Goal: Information Seeking & Learning: Find specific fact

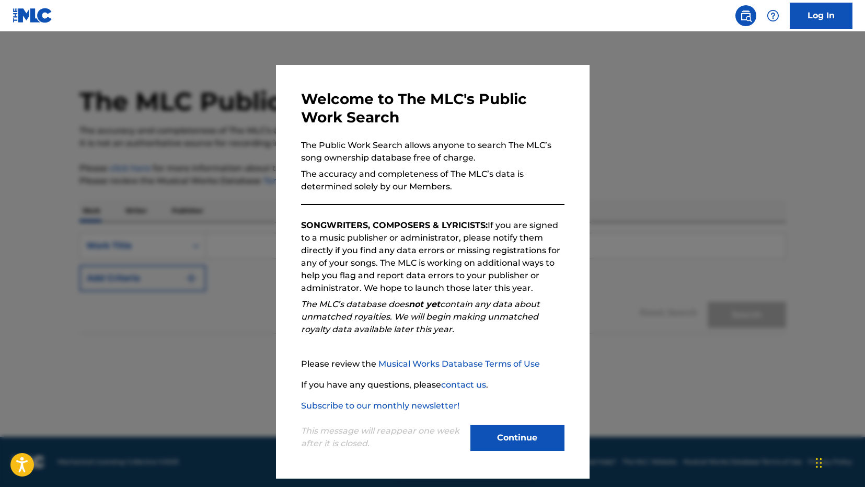
click at [495, 434] on button "Continue" at bounding box center [517, 437] width 94 height 26
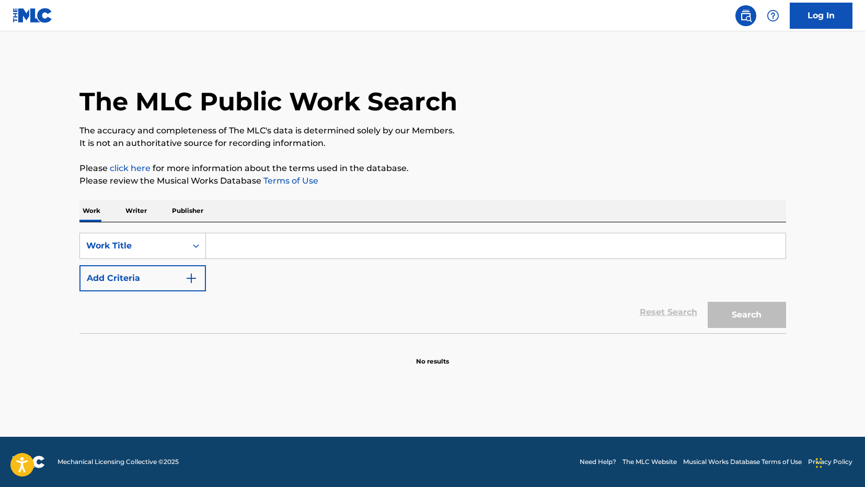
click at [259, 249] on input "Search Form" at bounding box center [496, 245] width 580 height 25
type input "[PERSON_NAME]"
click at [708, 302] on button "Search" at bounding box center [747, 315] width 78 height 26
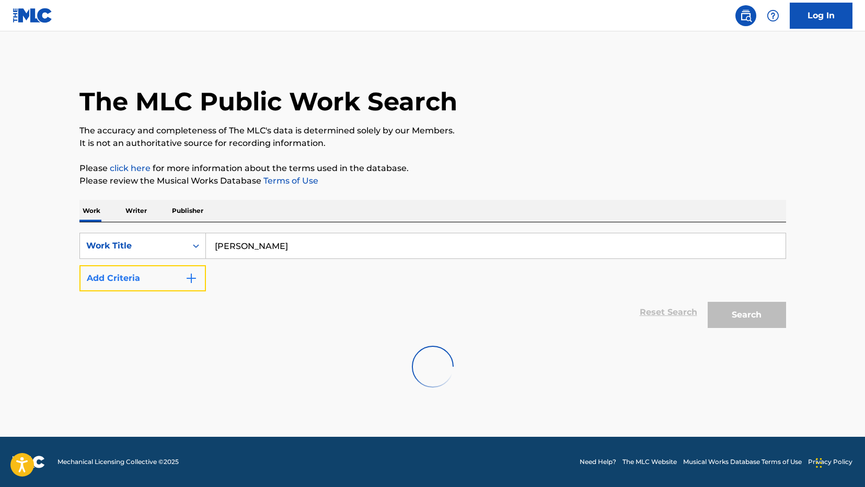
click at [178, 281] on button "Add Criteria" at bounding box center [142, 278] width 127 height 26
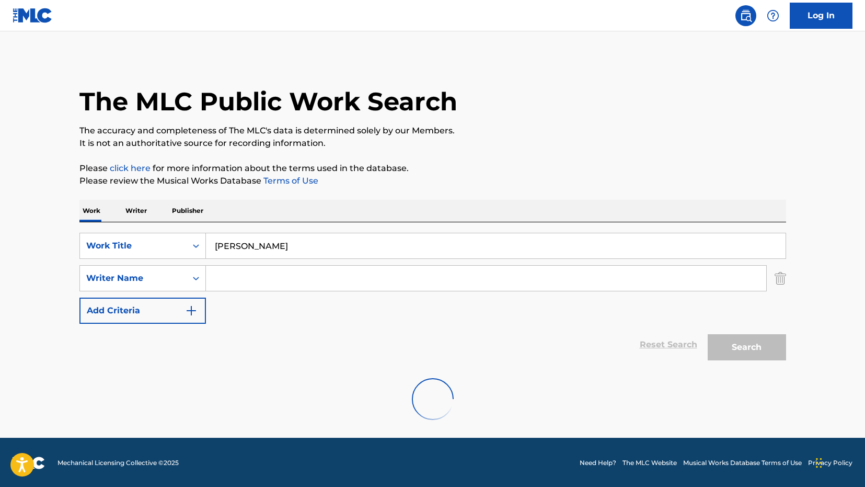
click at [252, 282] on input "Search Form" at bounding box center [486, 278] width 560 height 25
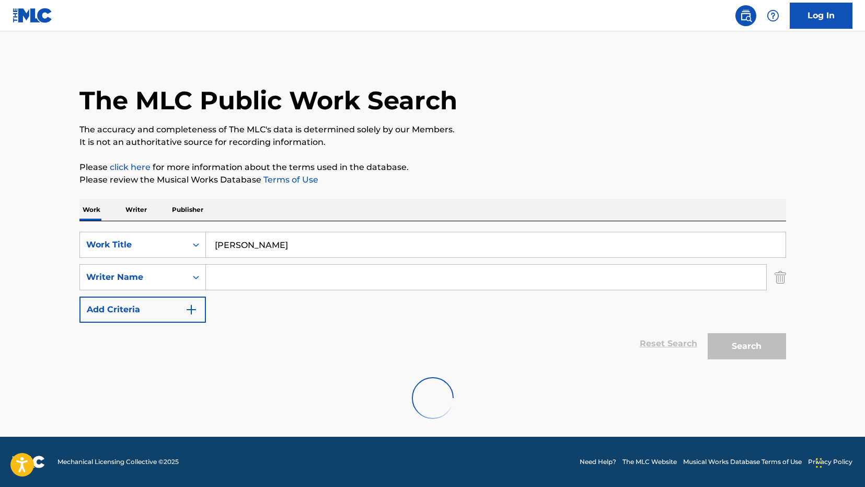
click at [331, 275] on input "Search Form" at bounding box center [486, 277] width 560 height 25
paste input "[PERSON_NAME]"
type input "[PERSON_NAME]"
click at [305, 282] on input "[PERSON_NAME]" at bounding box center [486, 277] width 560 height 25
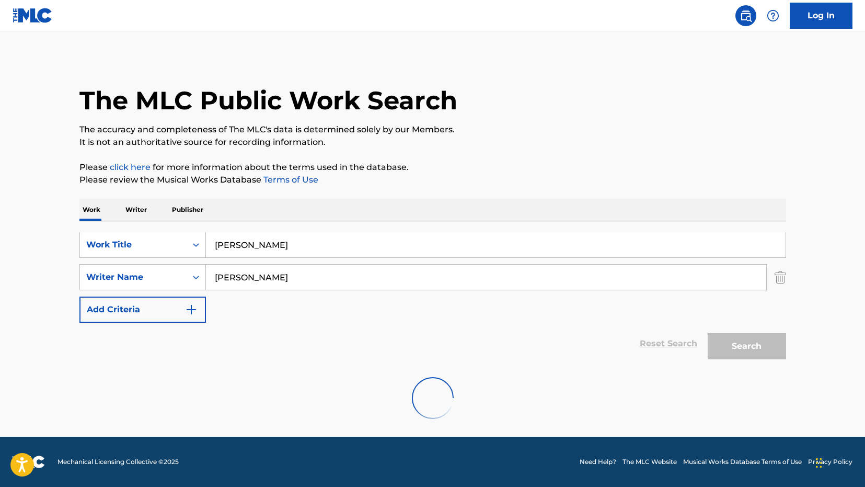
click at [305, 282] on input "[PERSON_NAME]" at bounding box center [486, 277] width 560 height 25
click at [299, 280] on input "[PERSON_NAME]" at bounding box center [486, 277] width 560 height 25
drag, startPoint x: 289, startPoint y: 280, endPoint x: 181, endPoint y: 279, distance: 107.7
click at [181, 279] on div "SearchWithCriteria9e80382c-51ab-4ba3-8236-ea2d9480a78a Writer Name Damon Albarn" at bounding box center [432, 277] width 707 height 26
click at [331, 302] on div "SearchWithCriteria31920422-e38e-4fb5-bbb6-3415ea085990 Work Title Clint Eastwoo…" at bounding box center [432, 277] width 707 height 91
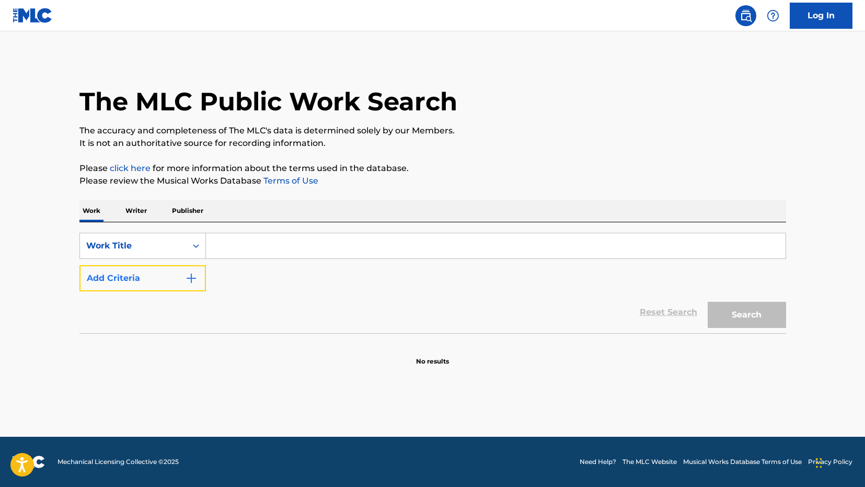
click at [179, 284] on button "Add Criteria" at bounding box center [142, 278] width 127 height 26
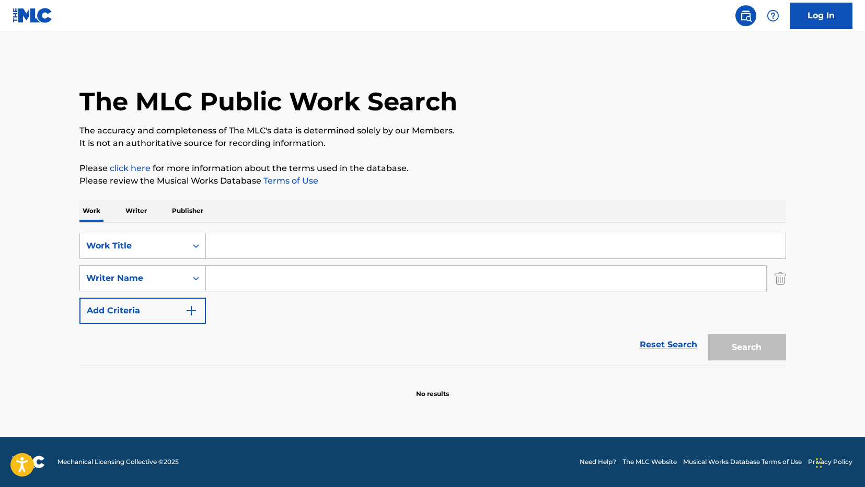
click at [251, 280] on input "Search Form" at bounding box center [486, 278] width 560 height 25
paste input "[PERSON_NAME]"
type input "[PERSON_NAME]"
click at [666, 343] on link "Reset Search" at bounding box center [669, 344] width 68 height 23
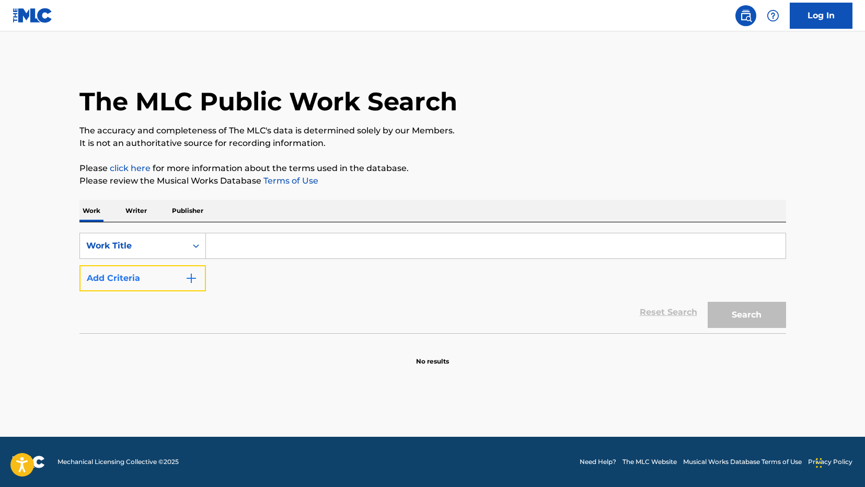
click at [166, 285] on button "Add Criteria" at bounding box center [142, 278] width 127 height 26
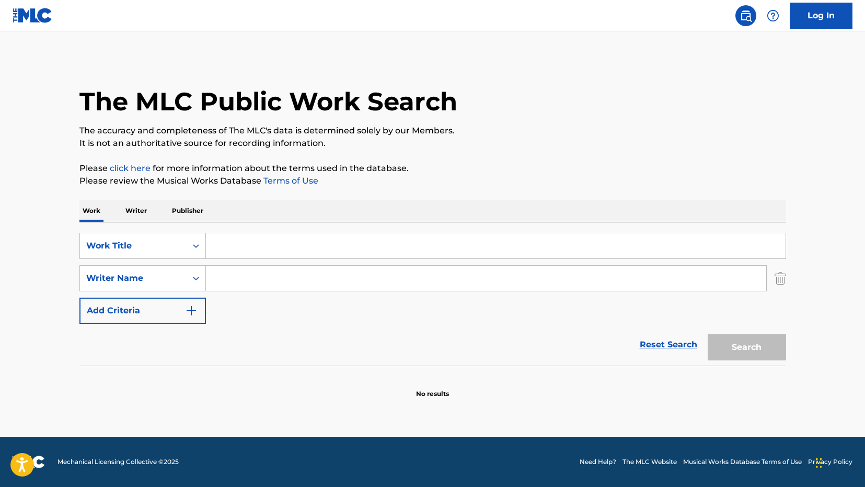
click at [282, 281] on input "Search Form" at bounding box center [486, 278] width 560 height 25
paste input "[PERSON_NAME]"
type input "[PERSON_NAME]"
click at [304, 249] on input "Search Form" at bounding box center [496, 245] width 580 height 25
type input "[PERSON_NAME]"
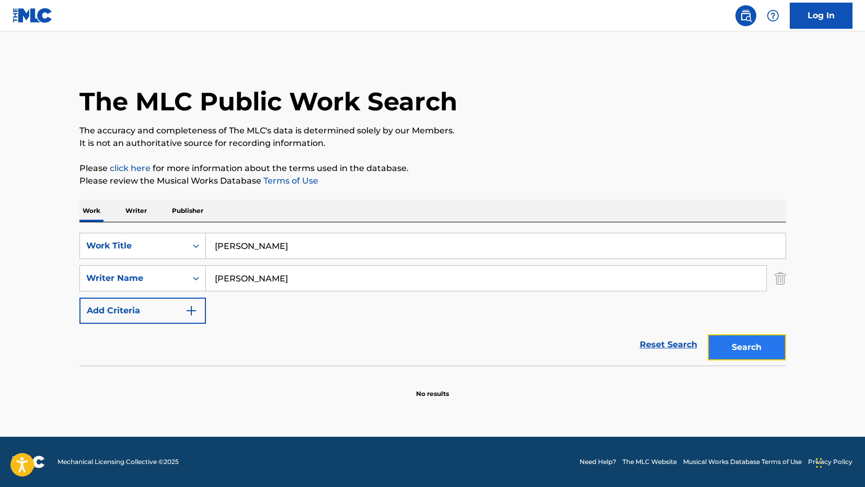
click at [760, 347] on button "Search" at bounding box center [747, 347] width 78 height 26
click at [736, 339] on button "Search" at bounding box center [747, 347] width 78 height 26
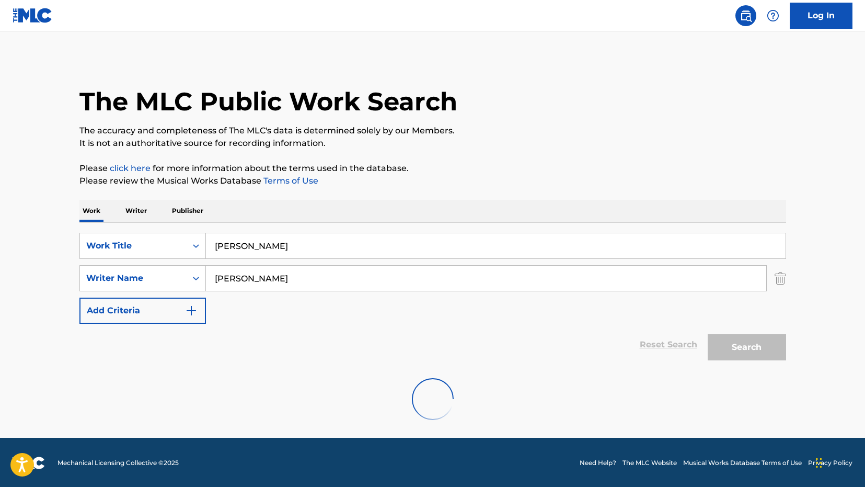
click at [139, 210] on p "Writer" at bounding box center [136, 211] width 28 height 22
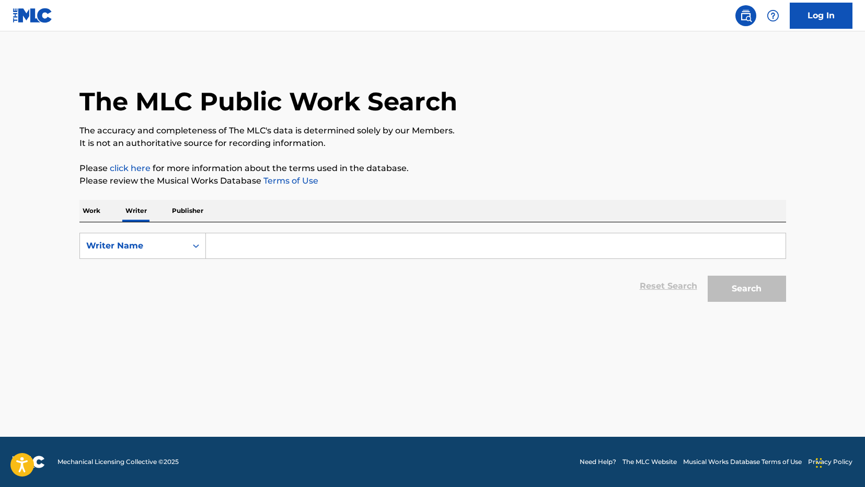
click at [286, 250] on input "Search Form" at bounding box center [496, 245] width 580 height 25
paste input "[PERSON_NAME]"
type input "[PERSON_NAME]"
click at [708, 276] on button "Search" at bounding box center [747, 289] width 78 height 26
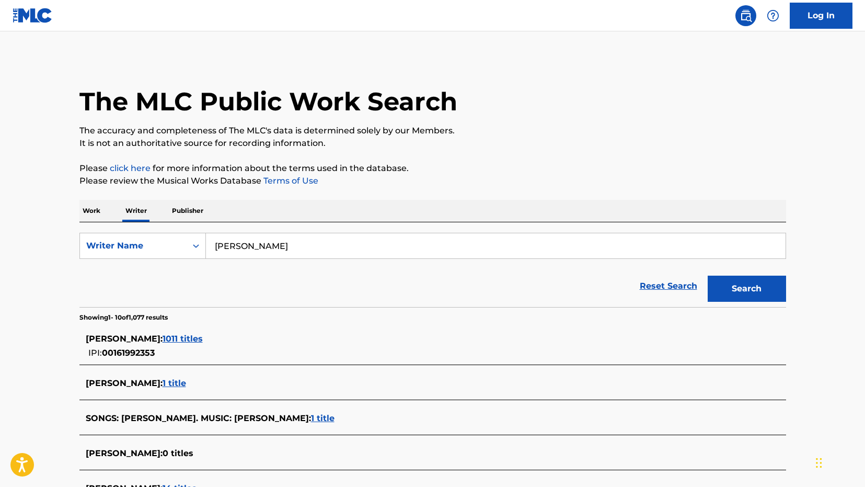
click at [172, 374] on div "[PERSON_NAME] : 1 title" at bounding box center [432, 384] width 707 height 25
click at [172, 380] on span "1 title" at bounding box center [175, 383] width 24 height 10
